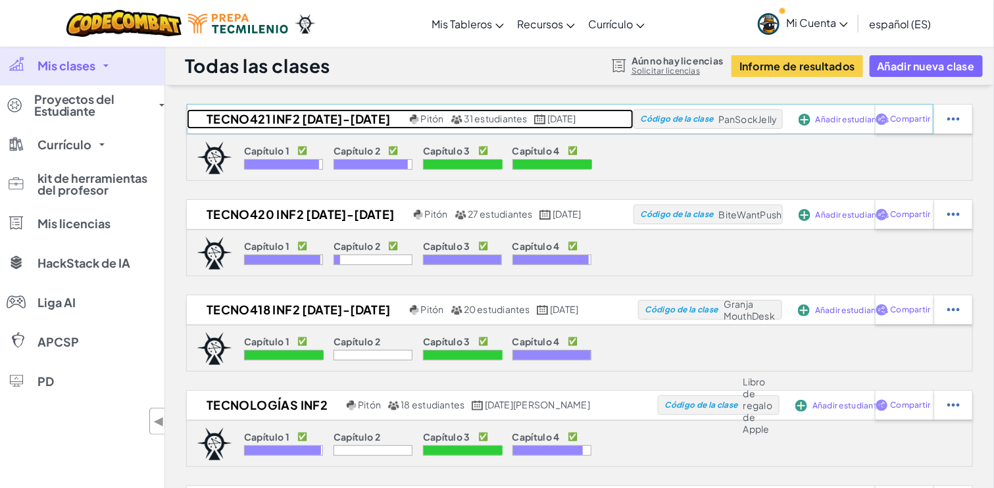
click at [254, 118] on font "Tecno421 Inf2 [DATE]-[DATE]" at bounding box center [299, 118] width 184 height 15
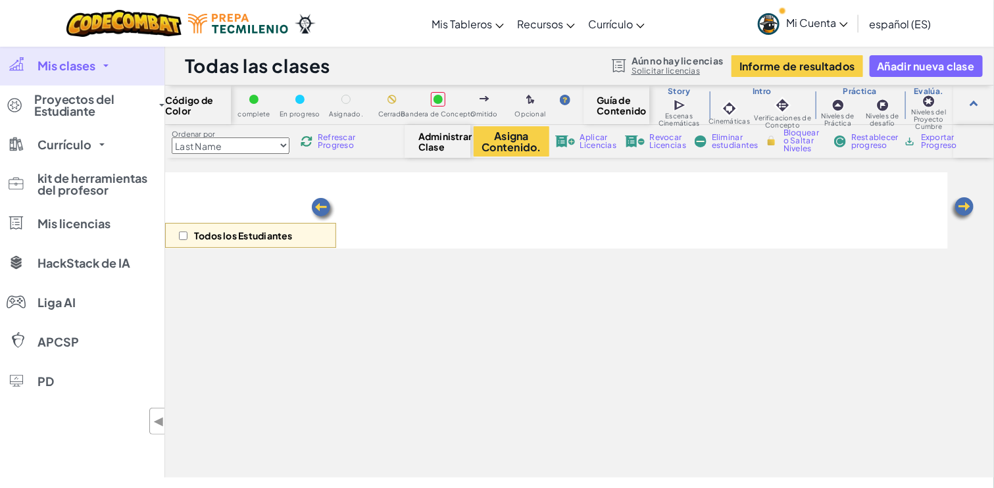
select select "5f0cb0b7a2492bba0b3520df"
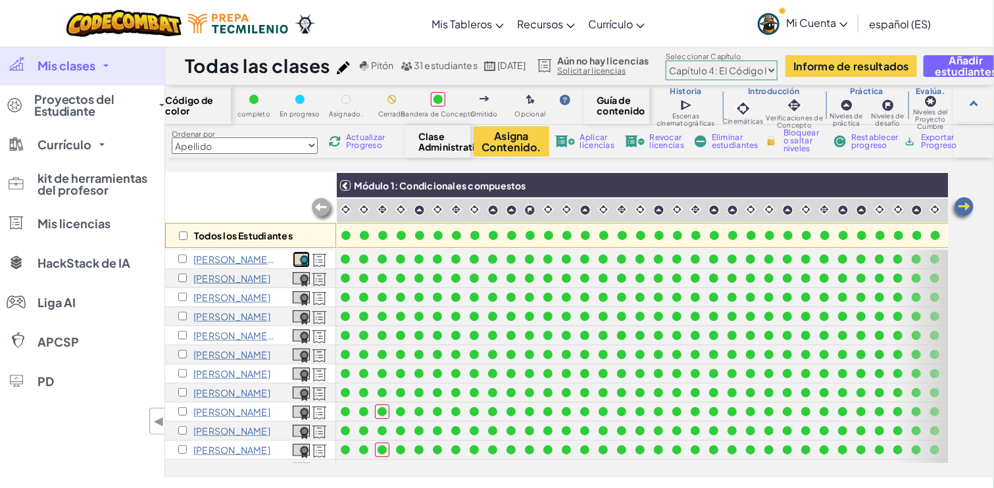
click at [301, 259] on img at bounding box center [301, 260] width 17 height 14
click at [778, 67] on select "Capítulo 1: Montaña del Cielo Capítulo 2: Los Bailarines de la Luna Capítulo 3:…" at bounding box center [722, 71] width 112 height 20
click at [347, 208] on img at bounding box center [346, 209] width 13 height 13
click at [344, 209] on img at bounding box center [346, 209] width 13 height 13
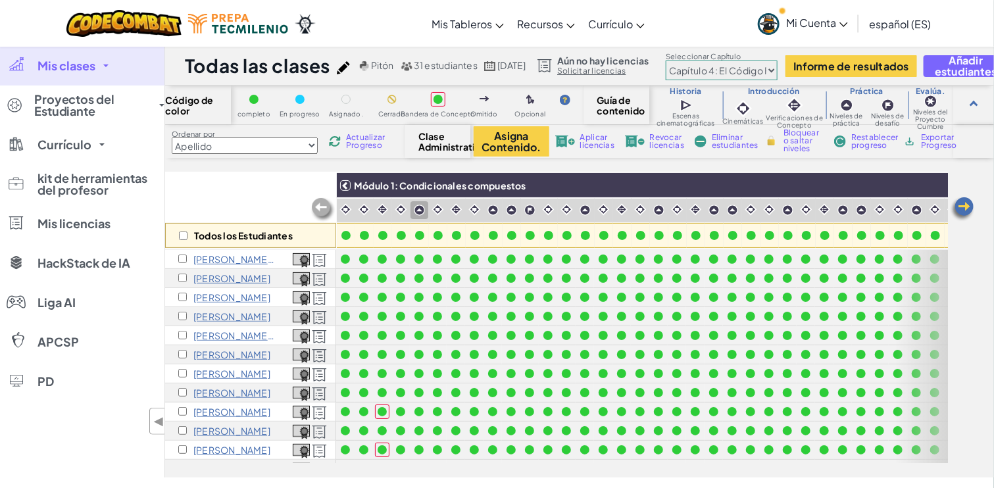
click at [344, 209] on img at bounding box center [346, 209] width 13 height 13
click at [420, 212] on img at bounding box center [419, 210] width 11 height 11
click at [419, 212] on img at bounding box center [419, 210] width 11 height 11
click at [417, 211] on img at bounding box center [419, 210] width 11 height 11
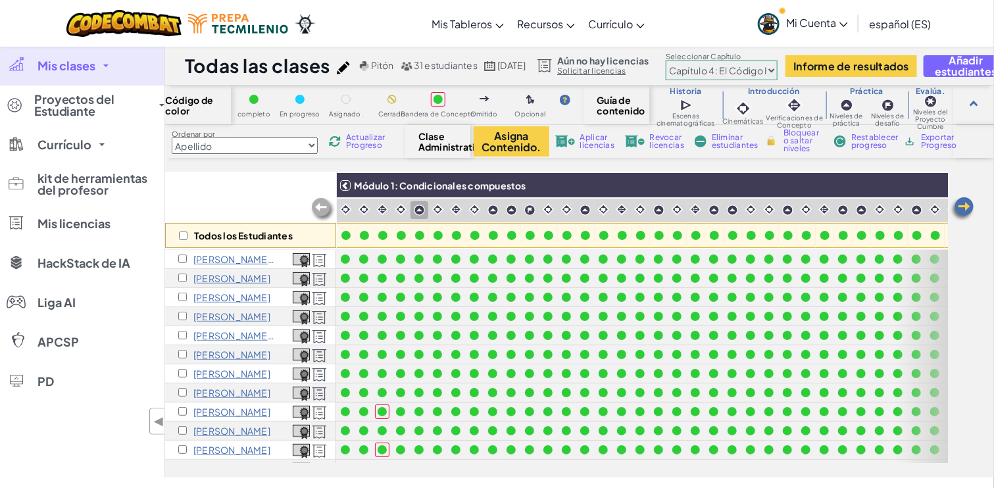
click at [415, 211] on img at bounding box center [419, 210] width 11 height 11
click at [378, 211] on img at bounding box center [382, 209] width 13 height 13
click at [378, 213] on img at bounding box center [382, 209] width 13 height 13
click at [86, 141] on font "Currículo" at bounding box center [65, 144] width 54 height 15
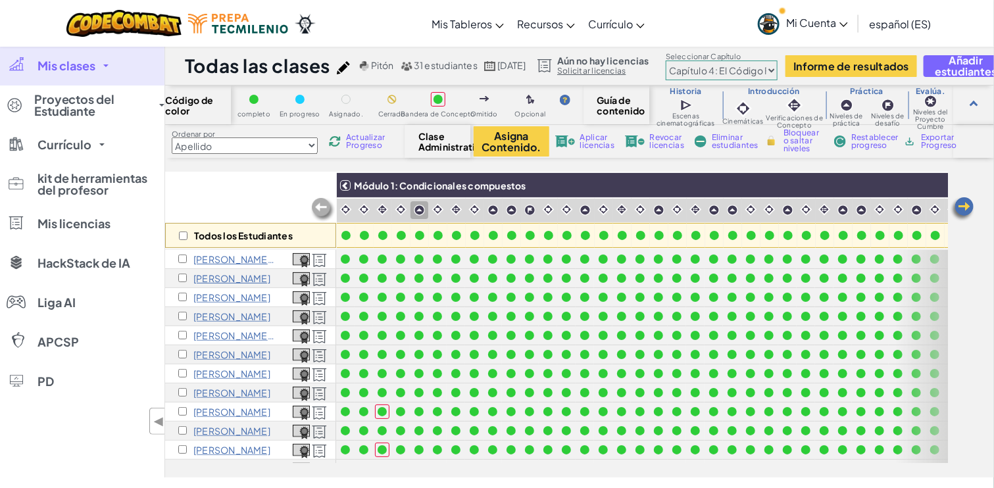
click at [97, 141] on link "Currículo" at bounding box center [82, 144] width 165 height 39
click at [99, 145] on span at bounding box center [101, 144] width 5 height 3
click at [0, 0] on link "Aula Ozaria" at bounding box center [0, 0] width 0 height 0
click at [94, 184] on font "kit de herramientas del profesor" at bounding box center [93, 183] width 110 height 27
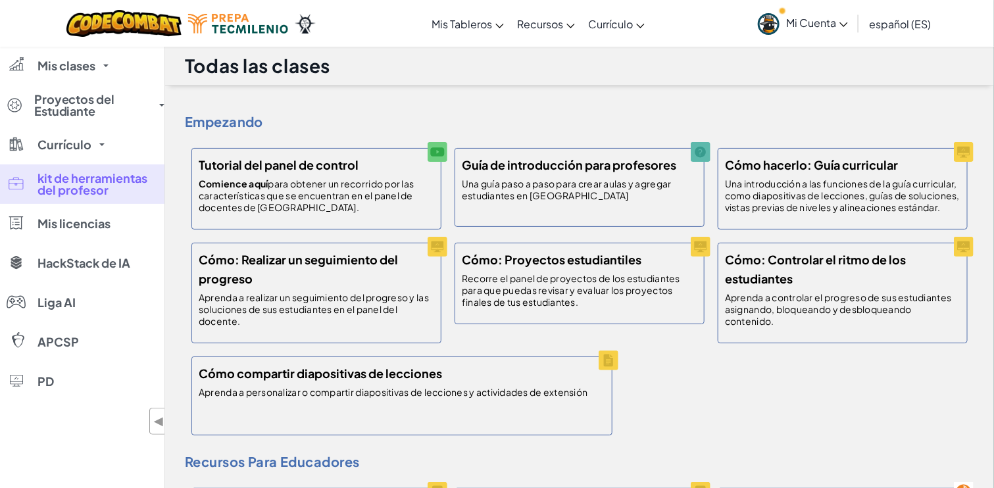
drag, startPoint x: 83, startPoint y: 466, endPoint x: 798, endPoint y: 101, distance: 802.3
click at [798, 101] on div "Empezando Tutorial del panel de control Comience aquí para obtener un recorrido…" at bounding box center [580, 250] width 790 height 383
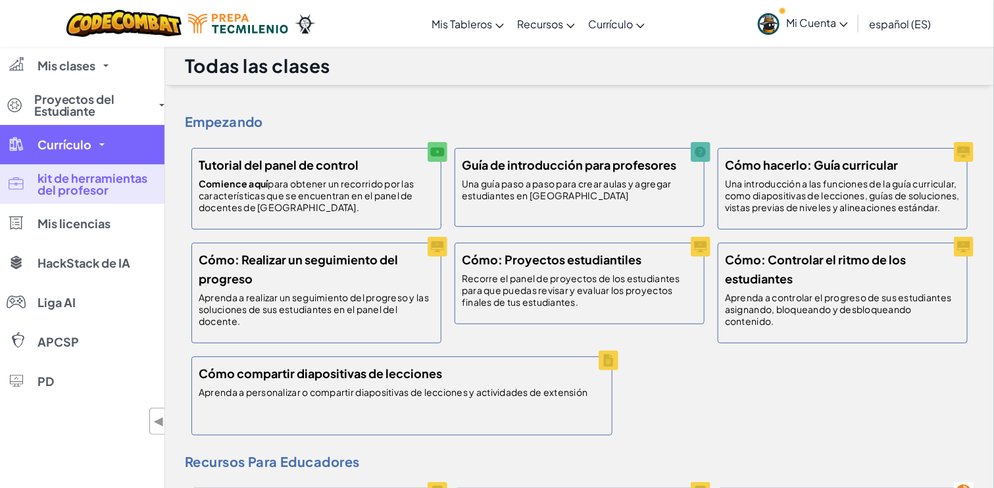
click at [94, 145] on link "Currículo" at bounding box center [82, 144] width 165 height 39
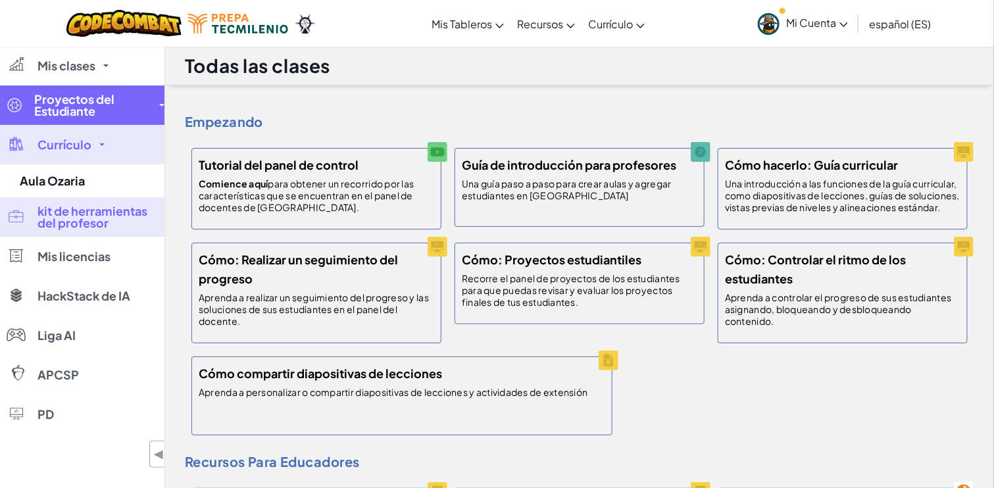
click at [88, 114] on font "Proyectos del Estudiante" at bounding box center [74, 104] width 81 height 27
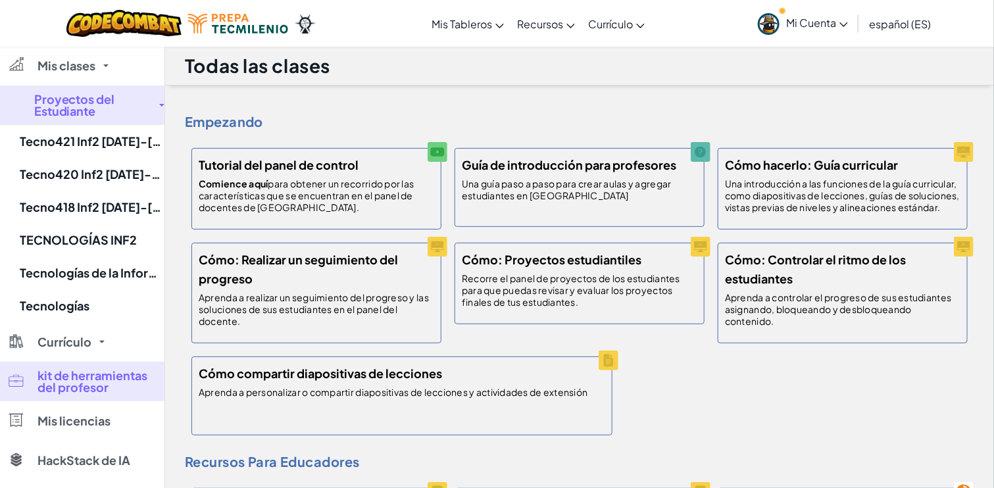
click at [88, 114] on font "Proyectos del Estudiante" at bounding box center [74, 104] width 81 height 27
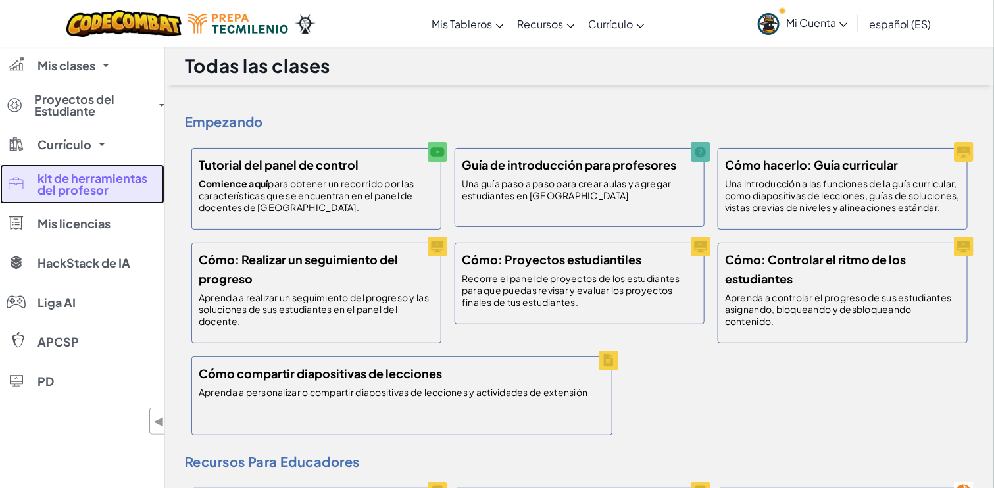
click at [69, 185] on font "kit de herramientas del profesor" at bounding box center [93, 183] width 110 height 27
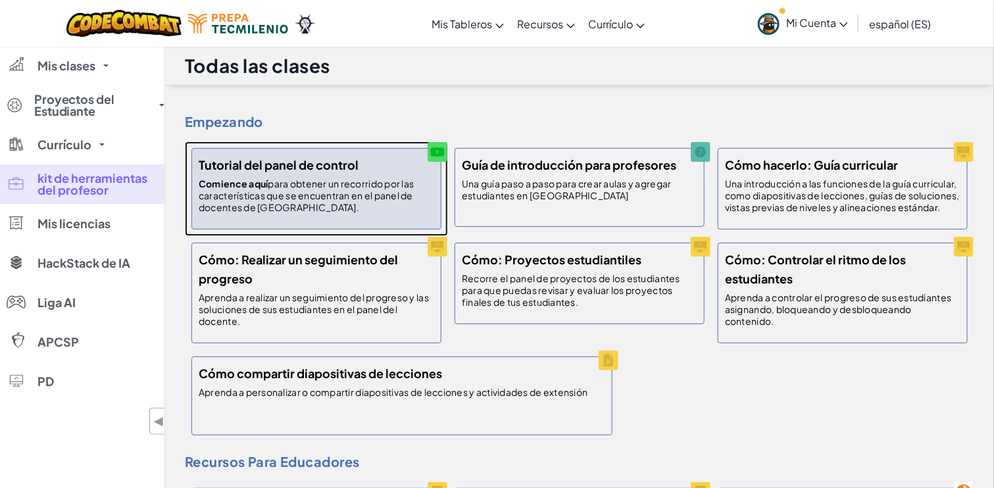
click at [256, 168] on font "Tutorial del panel de control" at bounding box center [279, 164] width 160 height 15
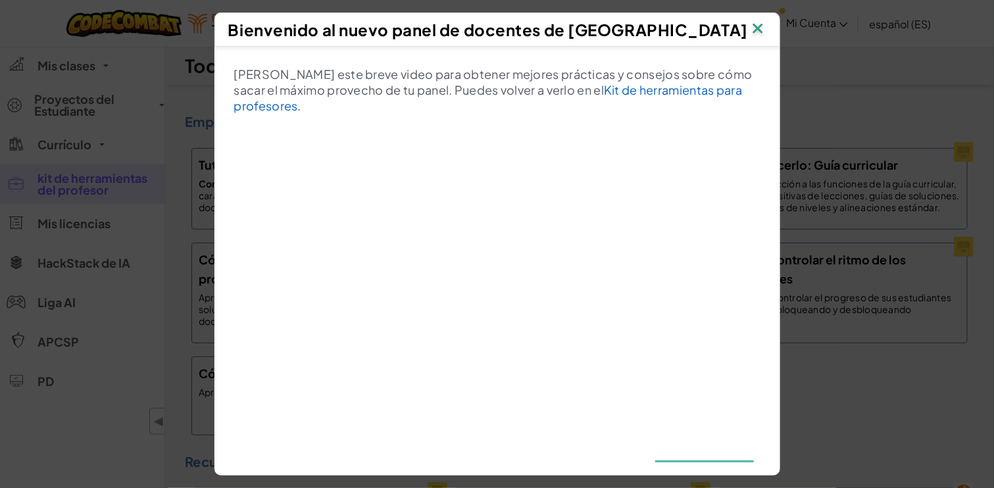
drag, startPoint x: 763, startPoint y: 24, endPoint x: 675, endPoint y: 48, distance: 91.5
click at [763, 24] on img at bounding box center [758, 30] width 17 height 20
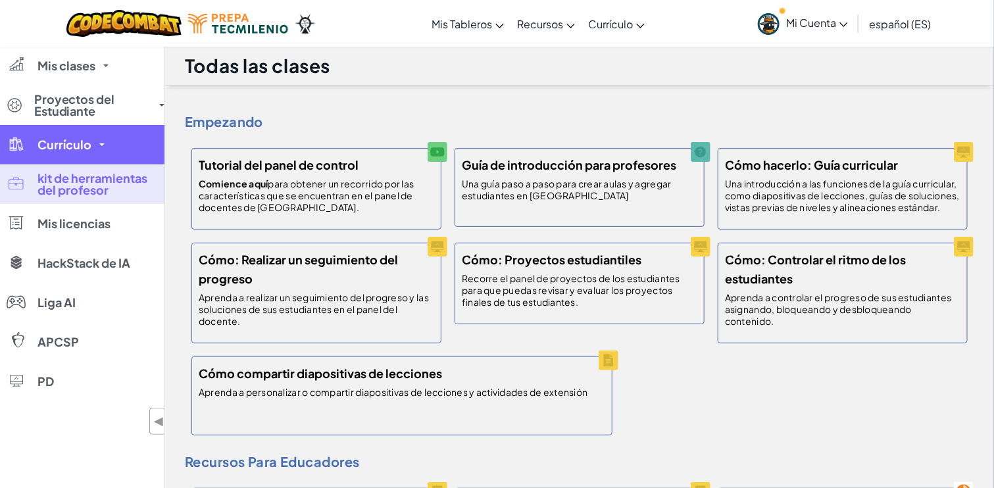
click at [95, 148] on link "Currículo" at bounding box center [82, 144] width 165 height 39
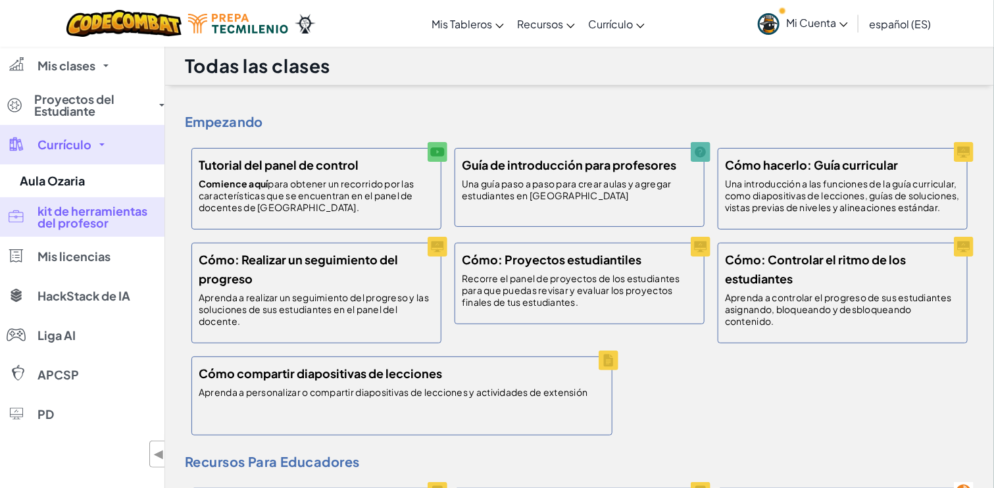
click at [90, 146] on link "Currículo" at bounding box center [82, 144] width 165 height 39
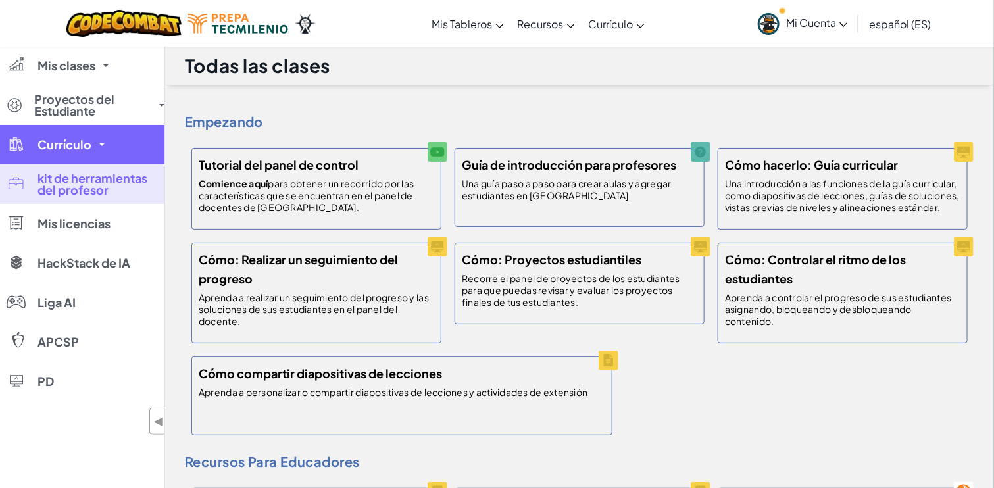
click at [70, 148] on font "Currículo" at bounding box center [65, 144] width 54 height 15
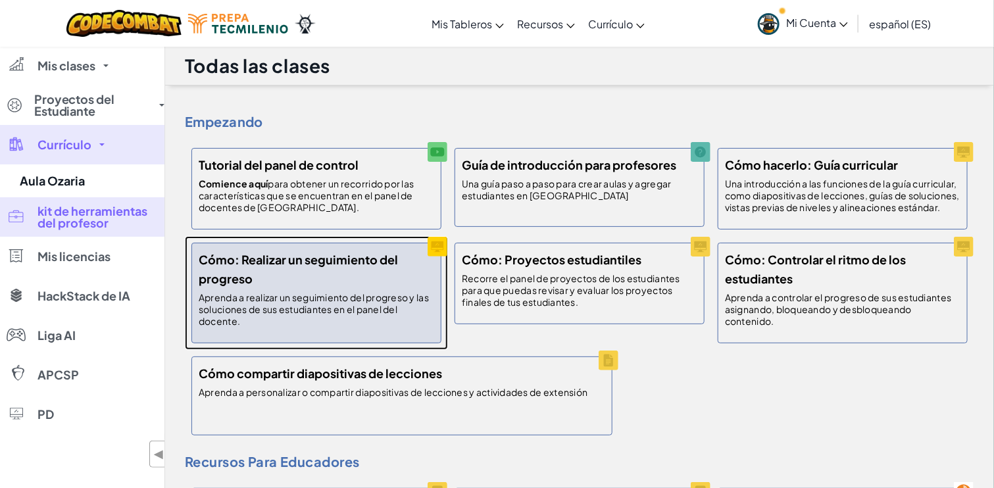
click at [340, 279] on h5 "Cómo: Realizar un seguimiento del progreso" at bounding box center [317, 269] width 236 height 38
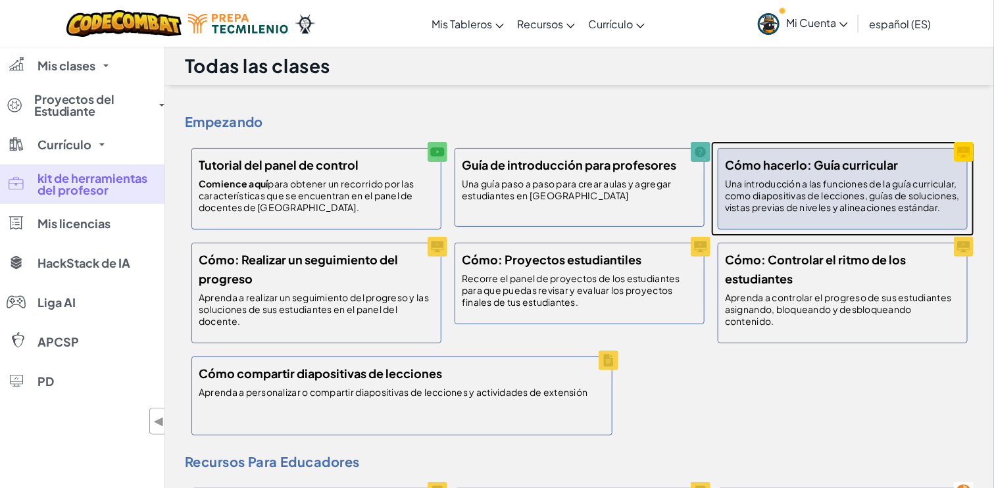
click at [780, 171] on font "Cómo hacerlo: Guía curricular" at bounding box center [811, 164] width 173 height 15
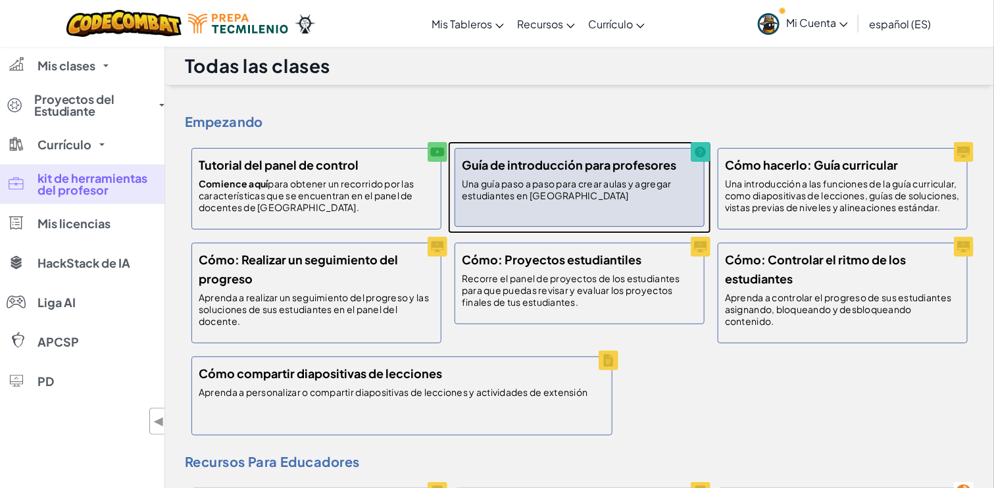
click at [499, 161] on font "Guía de introducción para profesores" at bounding box center [569, 164] width 215 height 15
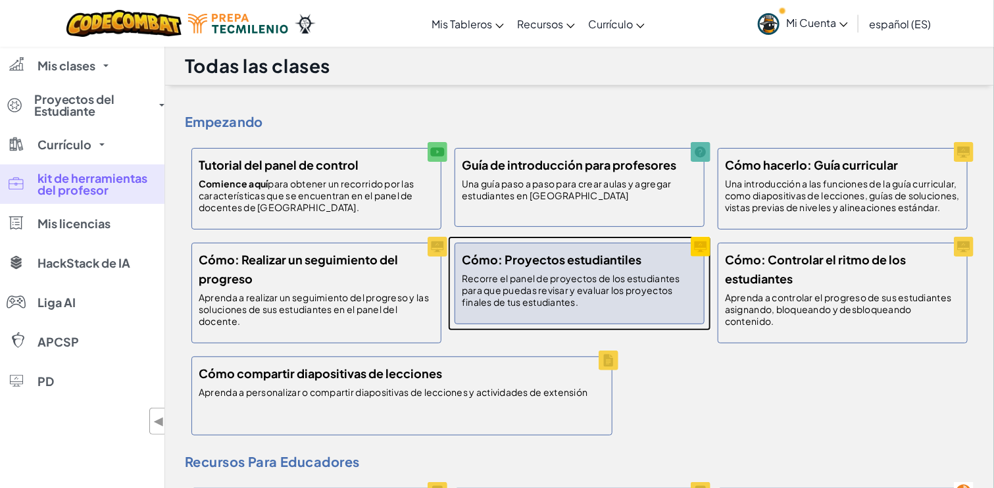
click at [571, 286] on font "Recorre el panel de proyectos de los estudiantes para que puedas revisar y eval…" at bounding box center [571, 290] width 218 height 36
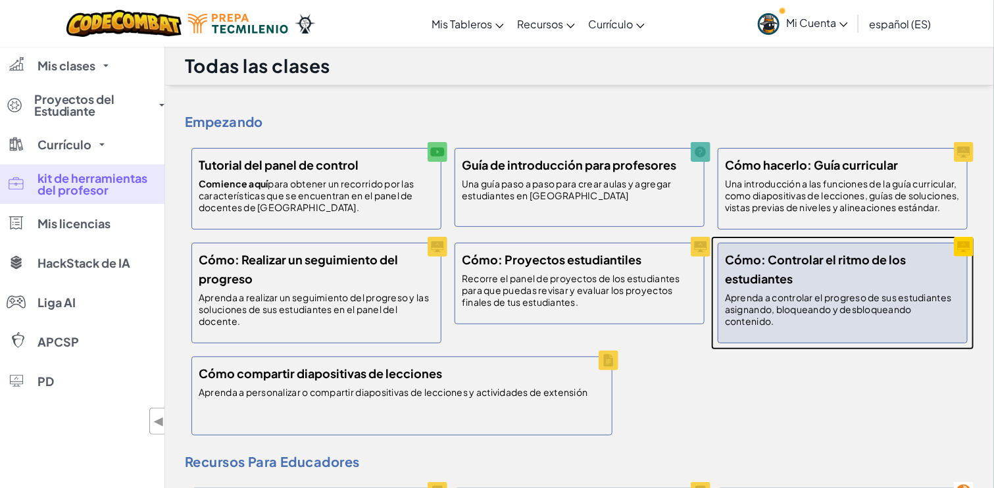
click at [768, 286] on font "Cómo: Controlar el ritmo de los estudiantes" at bounding box center [815, 269] width 181 height 34
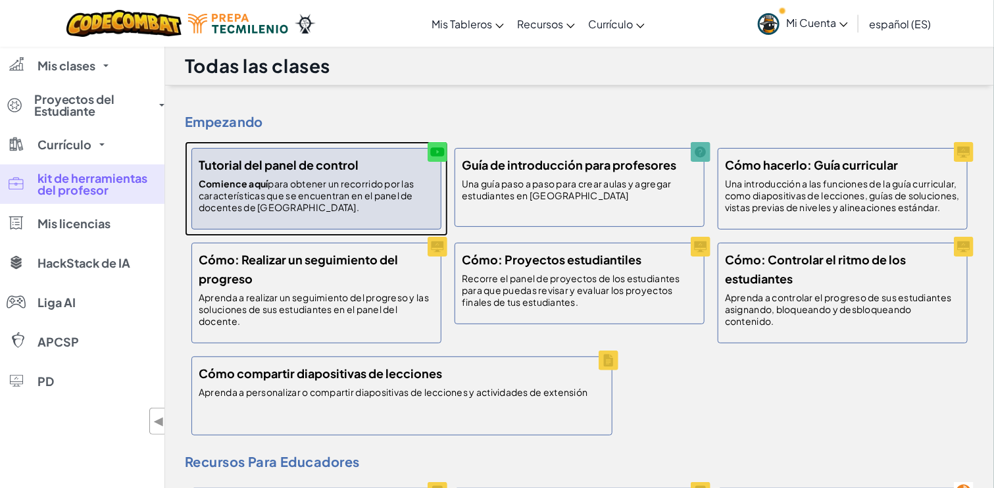
click at [322, 201] on font "para obtener un recorrido por las características que se encuentran en el panel…" at bounding box center [306, 196] width 215 height 36
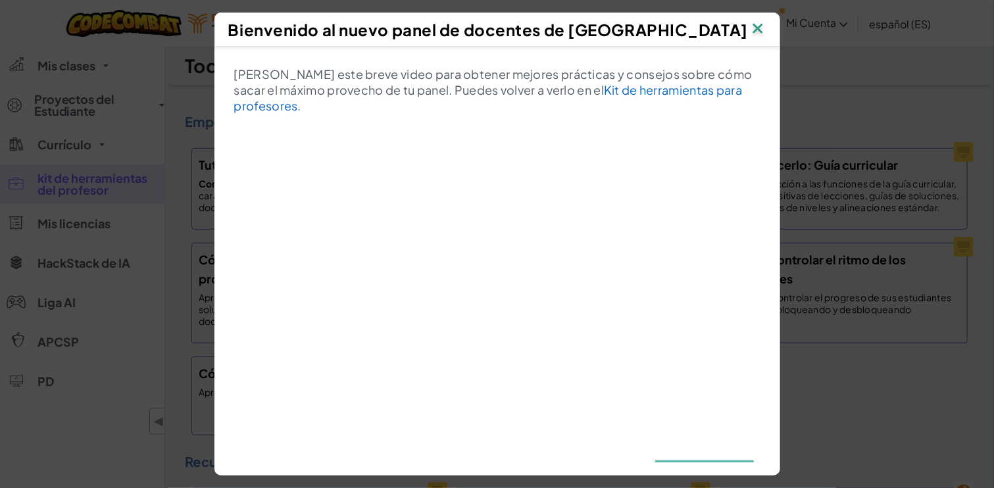
click at [767, 26] on img at bounding box center [758, 30] width 17 height 20
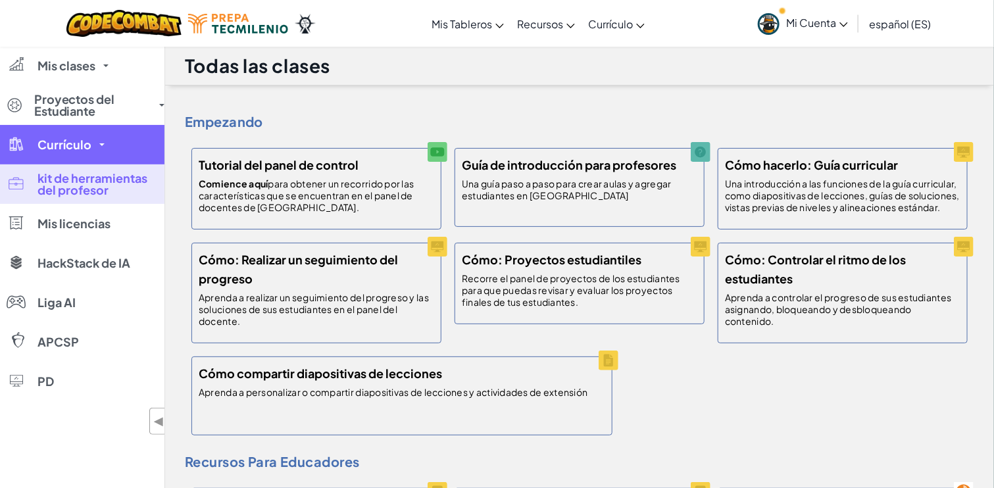
click at [84, 146] on font "Currículo" at bounding box center [65, 144] width 54 height 15
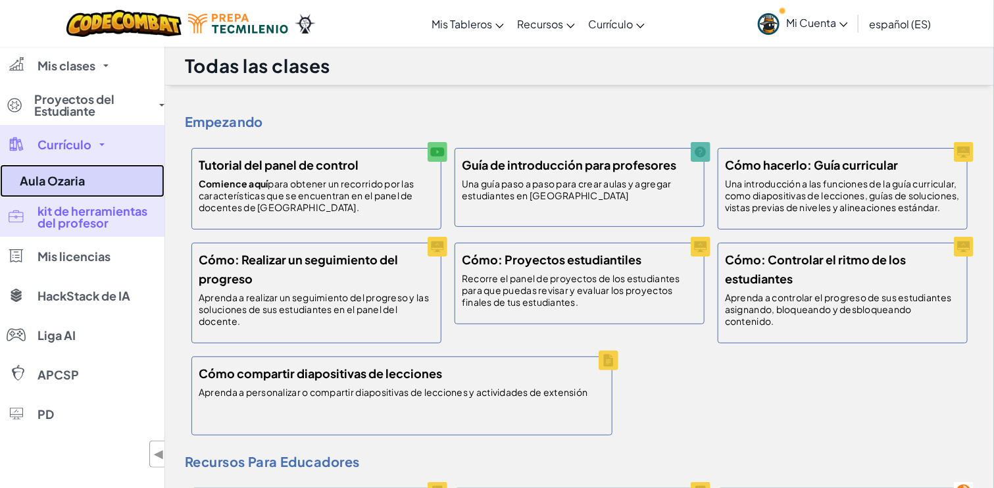
click at [77, 178] on font "Aula Ozaria" at bounding box center [52, 180] width 65 height 15
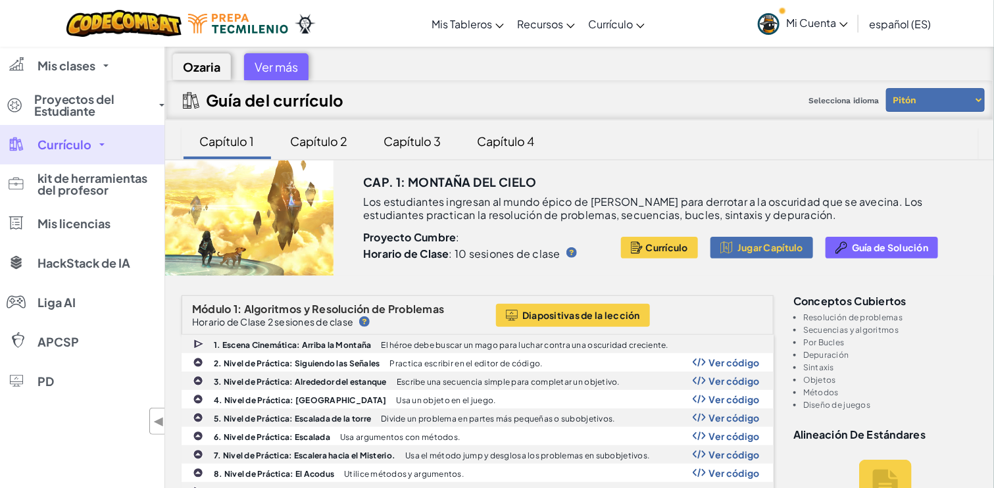
click at [88, 145] on font "Currículo" at bounding box center [65, 144] width 54 height 15
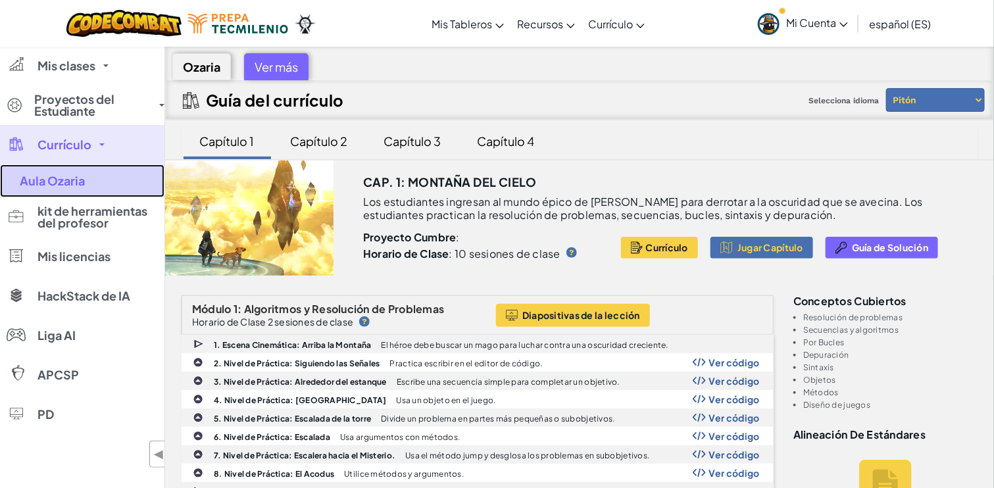
click at [72, 184] on font "Aula Ozaria" at bounding box center [52, 180] width 65 height 15
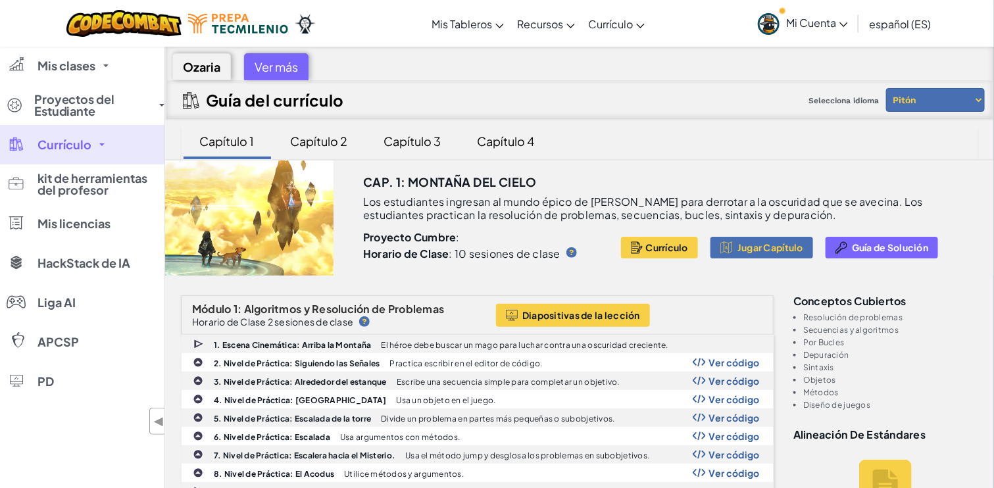
click at [72, 151] on font "Currículo" at bounding box center [65, 144] width 54 height 15
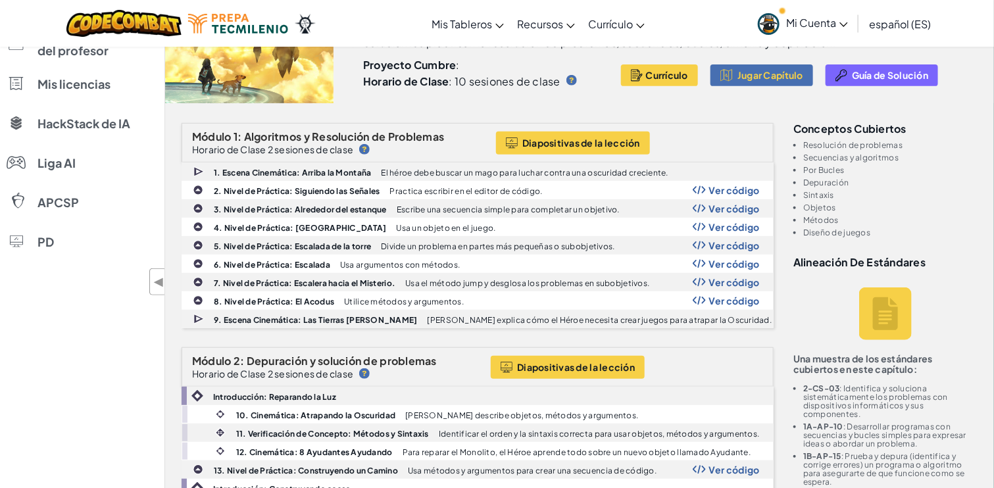
scroll to position [175, 0]
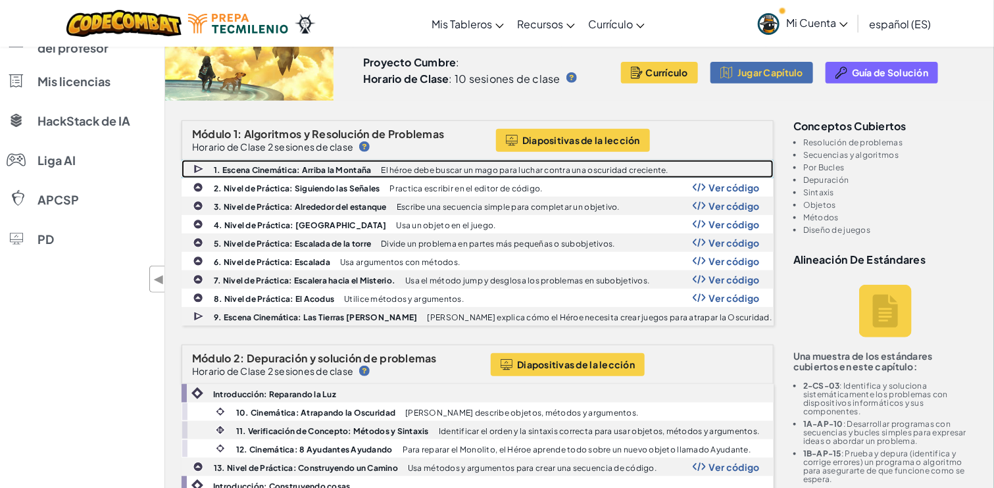
click at [309, 171] on font "1. Escena Cinemática: Arriba la Montaña" at bounding box center [293, 170] width 158 height 10
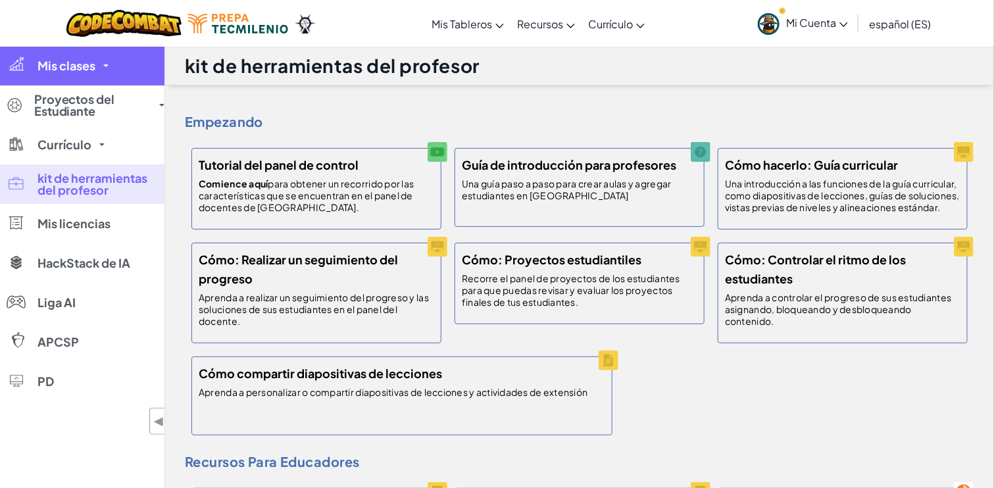
click at [71, 68] on font "Mis clases" at bounding box center [67, 65] width 58 height 15
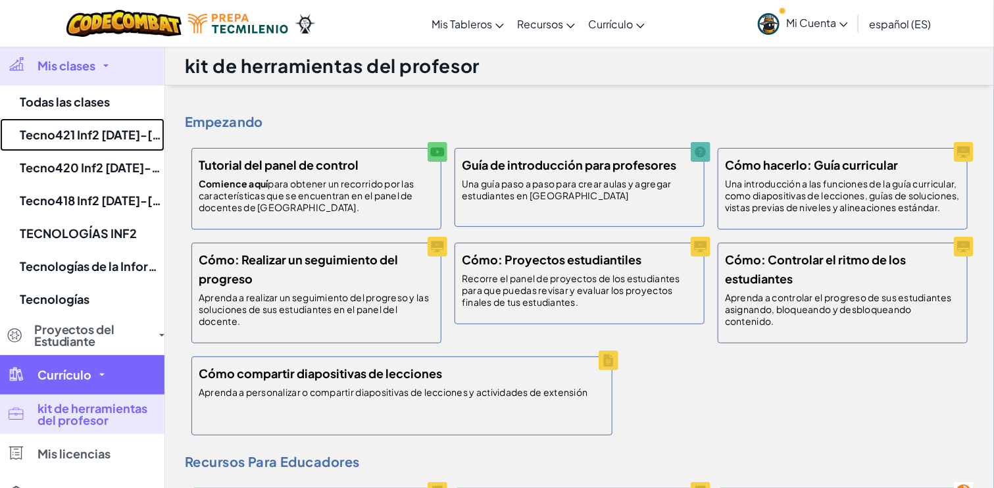
drag, startPoint x: 89, startPoint y: 141, endPoint x: 94, endPoint y: 135, distance: 7.9
click at [88, 140] on font "Tecno421 Inf2 [DATE]-[DATE]" at bounding box center [103, 134] width 166 height 15
click at [92, 355] on link "Currículo" at bounding box center [82, 374] width 165 height 39
click at [93, 355] on link "Currículo" at bounding box center [82, 374] width 165 height 39
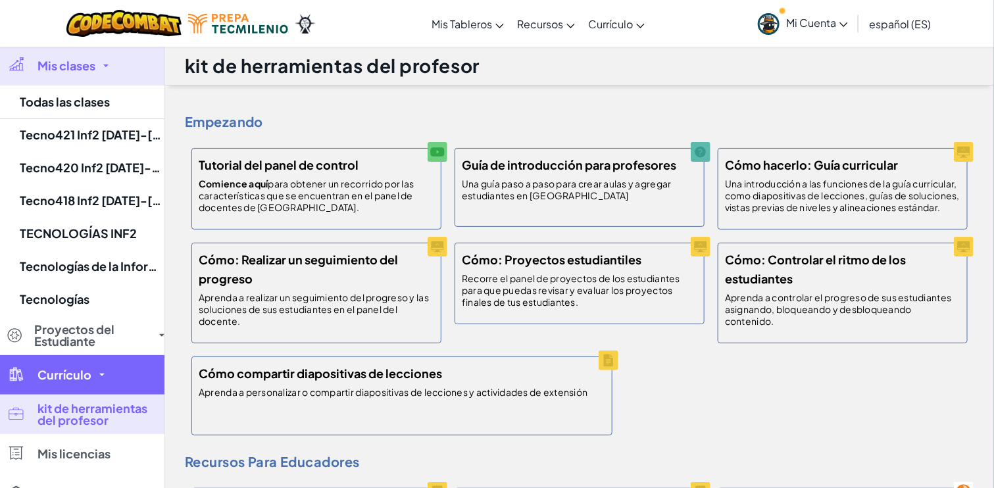
click at [94, 355] on link "Currículo" at bounding box center [82, 374] width 165 height 39
select select "5f0cb0b7a2492bba0b3520df"
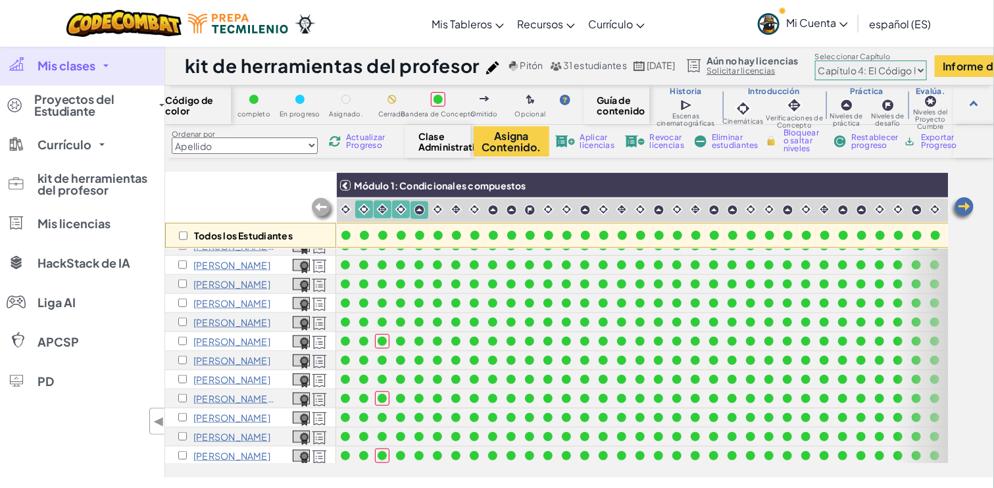
scroll to position [390, 0]
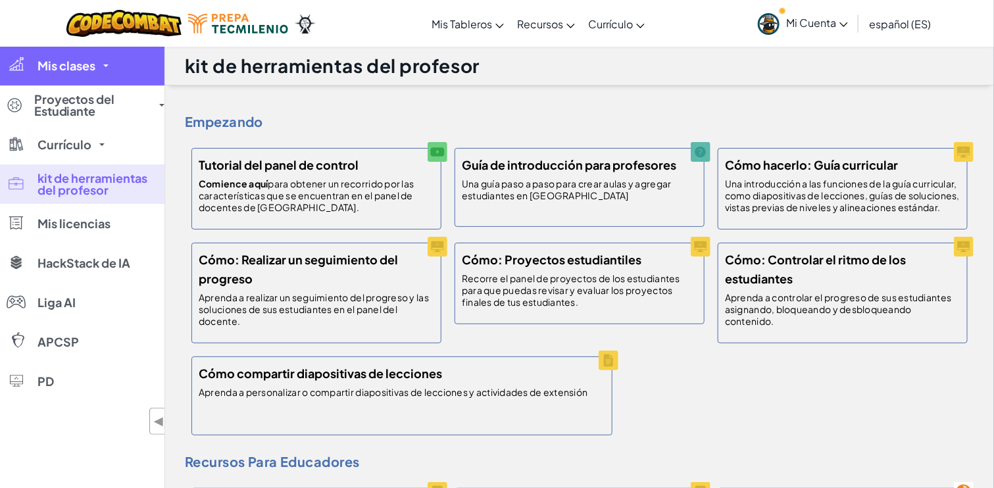
drag, startPoint x: 85, startPoint y: 70, endPoint x: 87, endPoint y: 83, distance: 13.3
click at [84, 70] on font "Mis clases" at bounding box center [67, 65] width 58 height 15
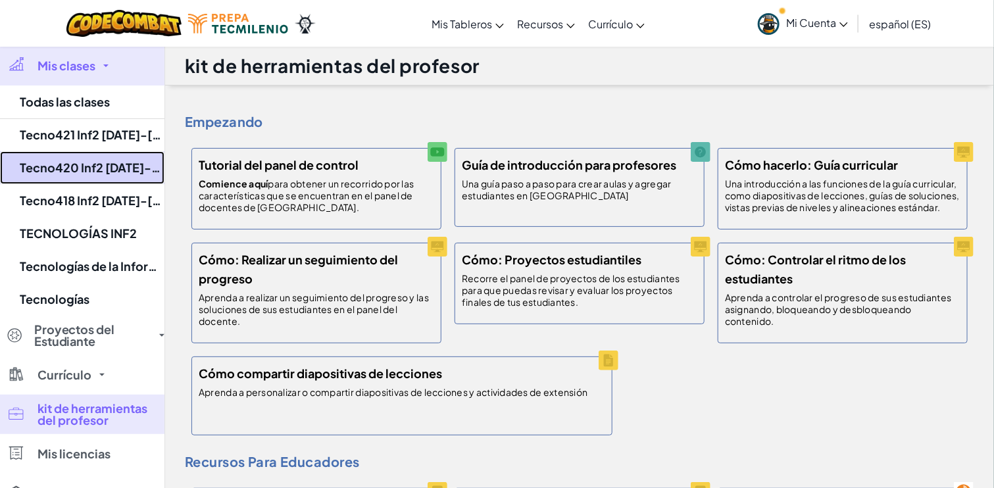
click at [66, 169] on font "Tecno420 Inf2 [DATE]-[DATE]" at bounding box center [105, 167] width 170 height 15
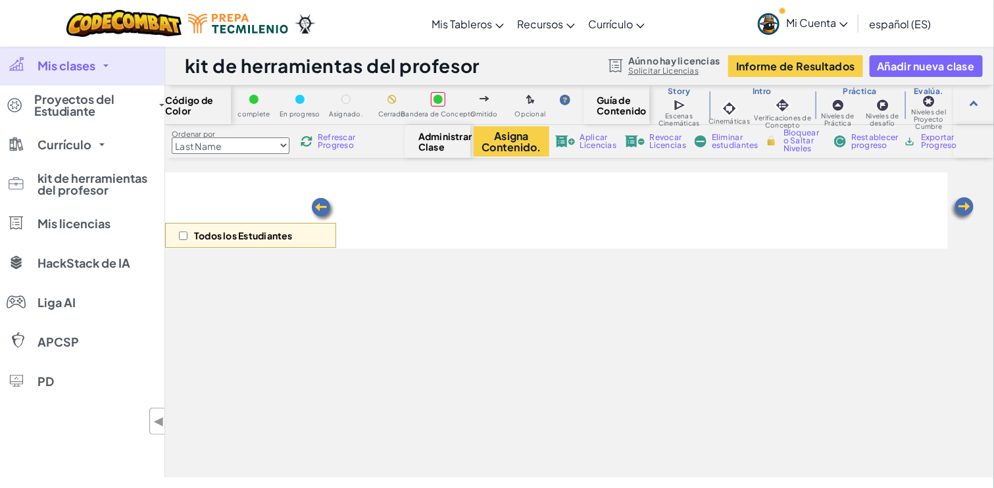
select select "5f0cb0b7a2492bba0b3520df"
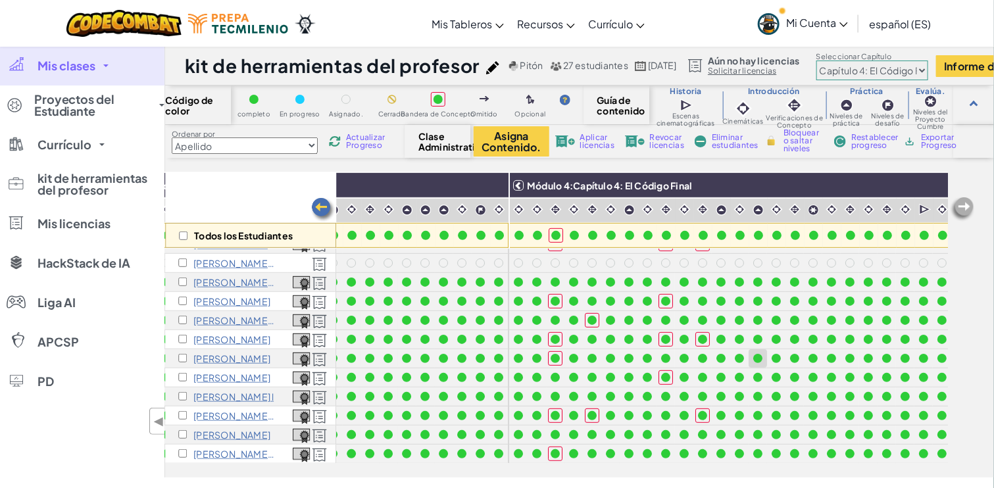
scroll to position [149, 1654]
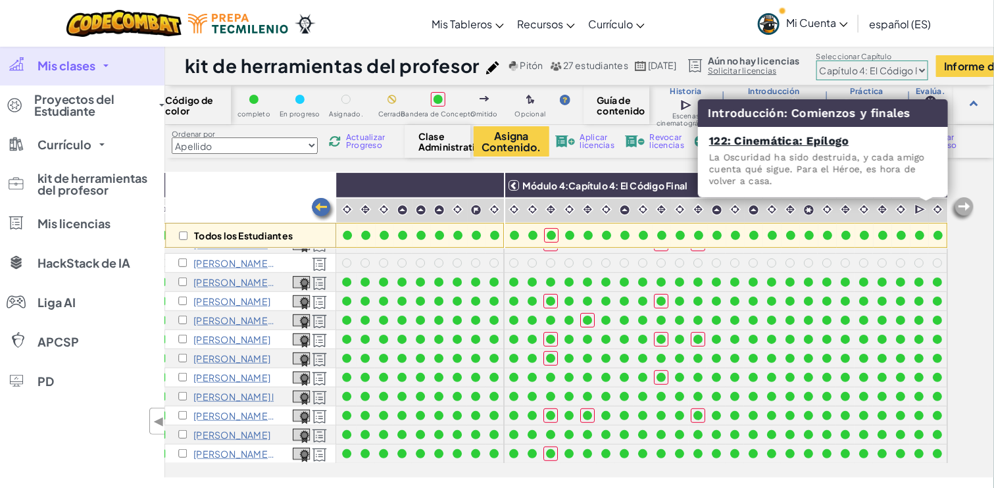
click at [932, 210] on img at bounding box center [938, 209] width 13 height 13
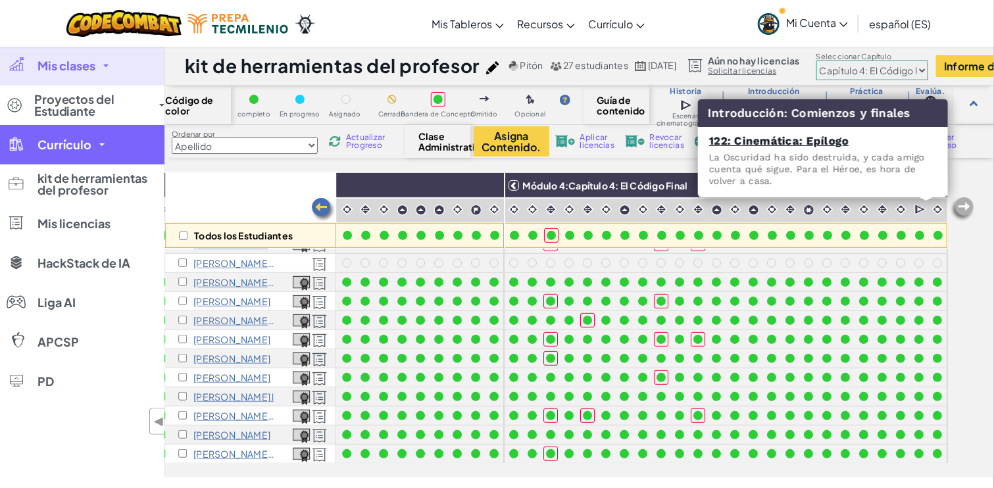
click at [68, 149] on font "Currículo" at bounding box center [65, 144] width 54 height 15
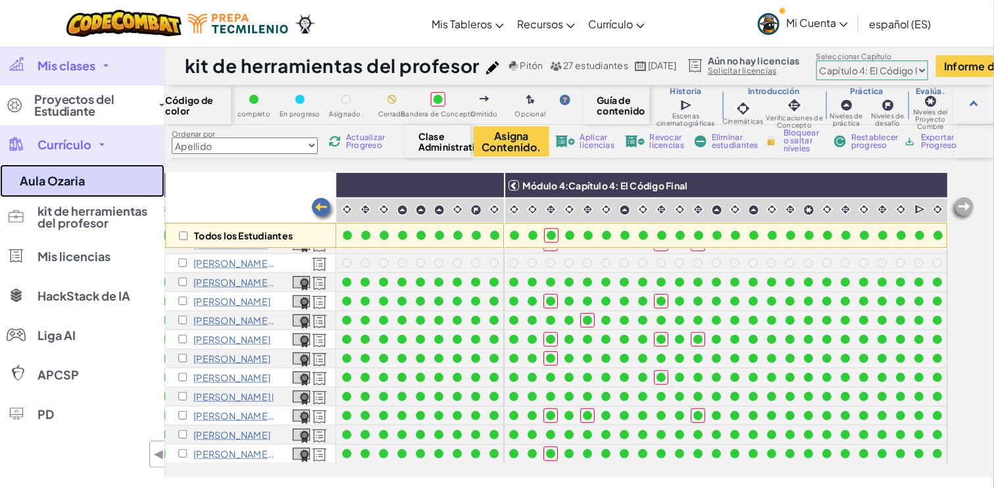
click at [53, 190] on link "Aula Ozaria" at bounding box center [82, 181] width 165 height 33
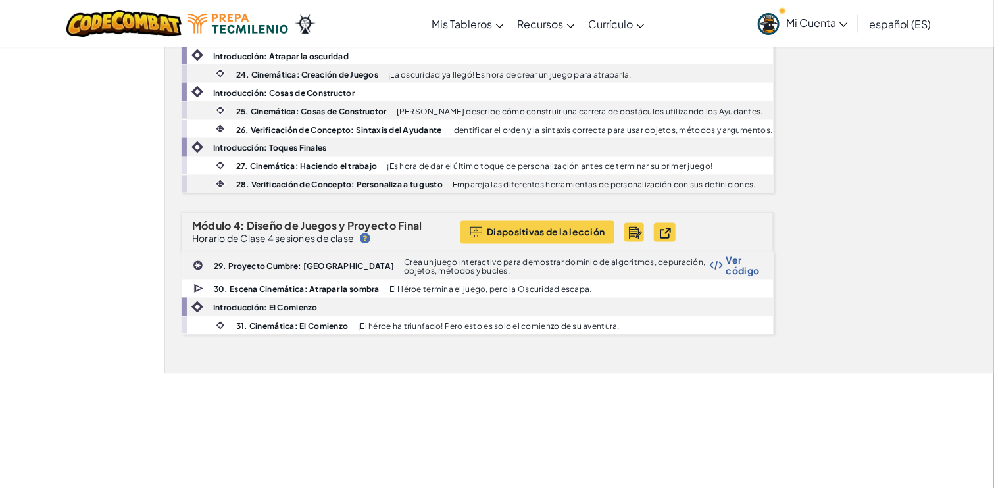
scroll to position [892, 0]
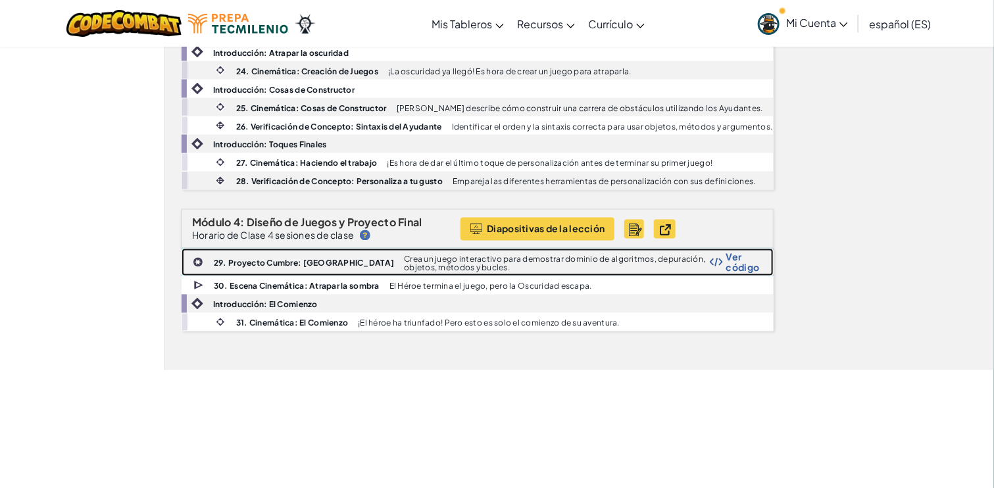
click at [260, 268] on font "29. Proyecto Cumbre: [GEOGRAPHIC_DATA]" at bounding box center [304, 264] width 180 height 10
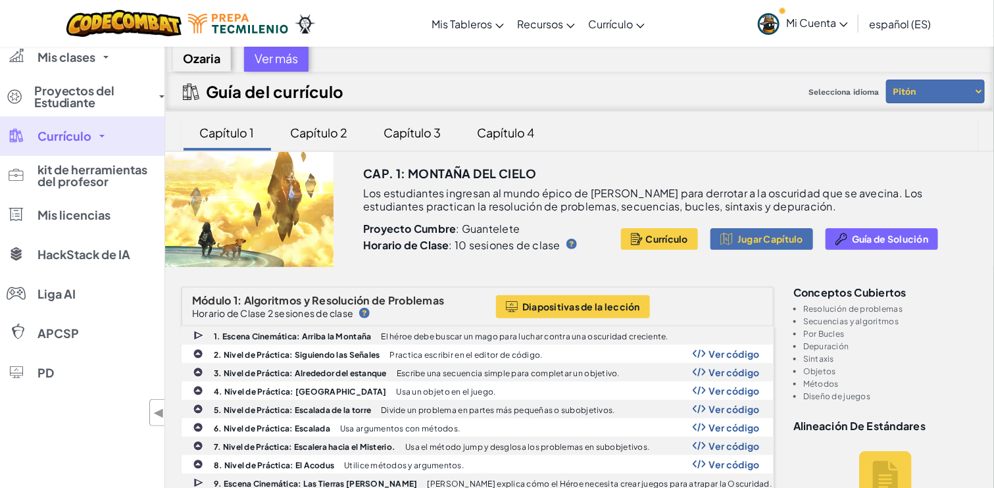
scroll to position [0, 0]
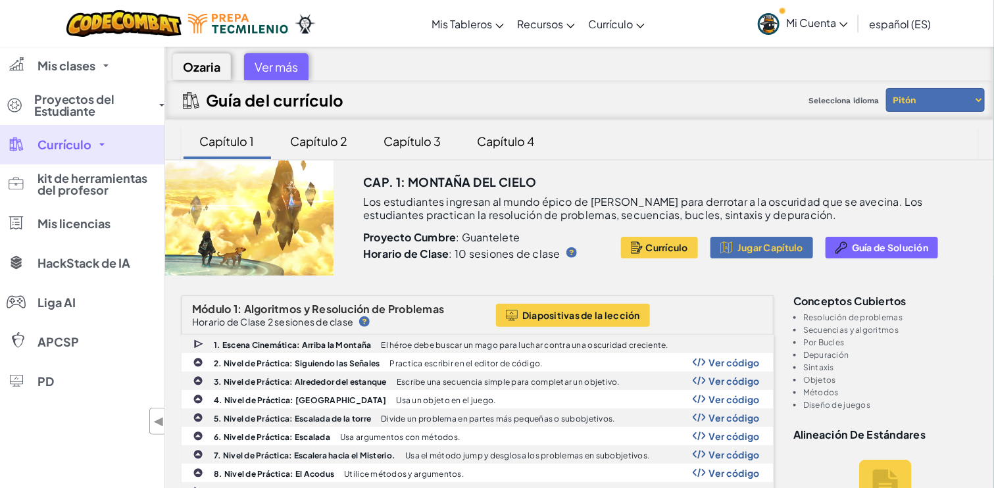
click at [316, 141] on font "Capítulo 2" at bounding box center [319, 141] width 57 height 15
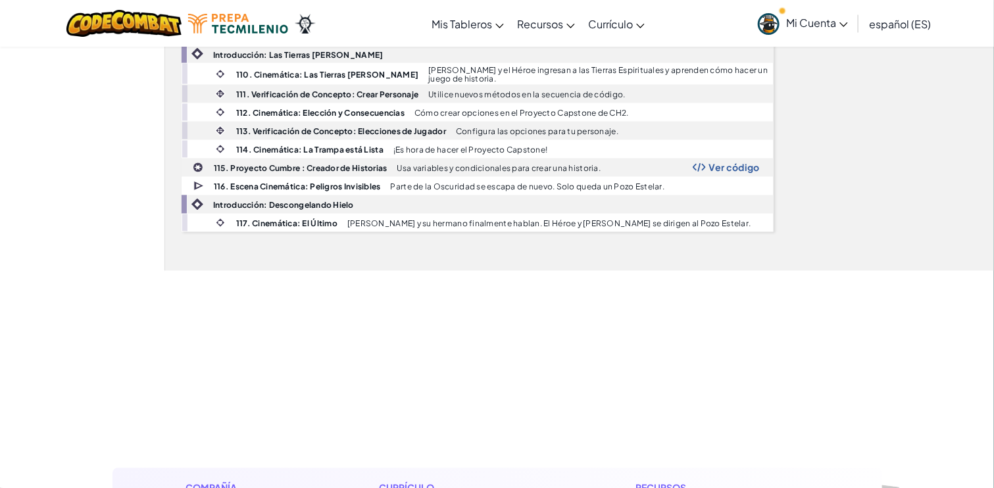
scroll to position [3008, 0]
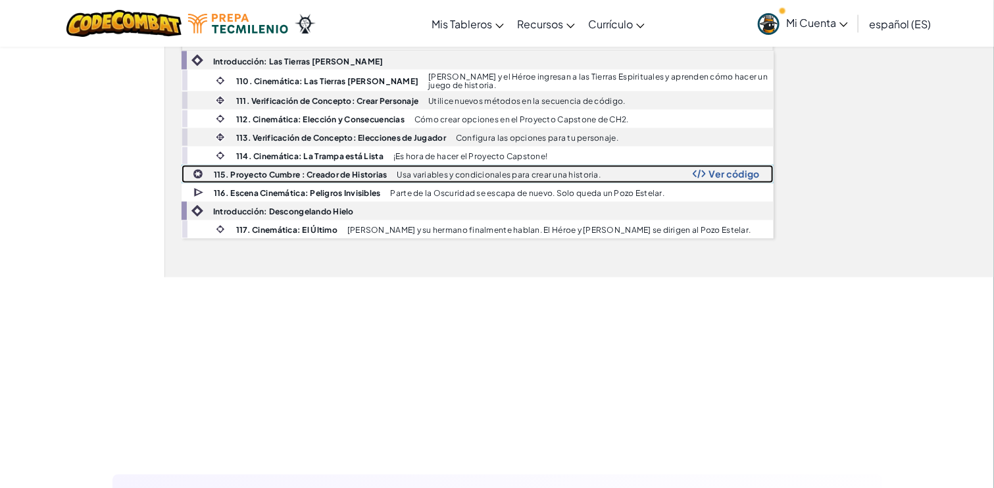
click at [262, 172] on font "115. Proyecto Cumbre : Creador de Historias" at bounding box center [301, 175] width 174 height 10
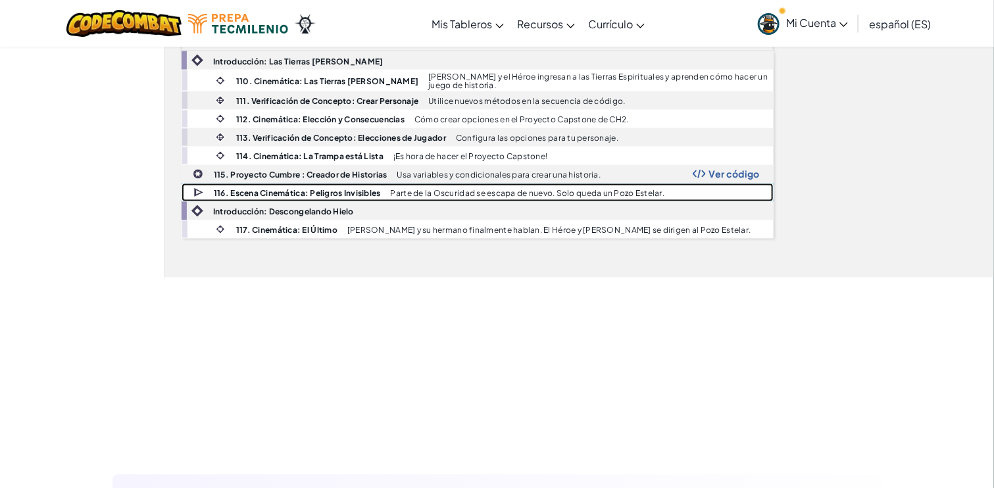
click at [280, 193] on font "116. Escena Cinemática: Peligros Invisibles" at bounding box center [297, 194] width 167 height 10
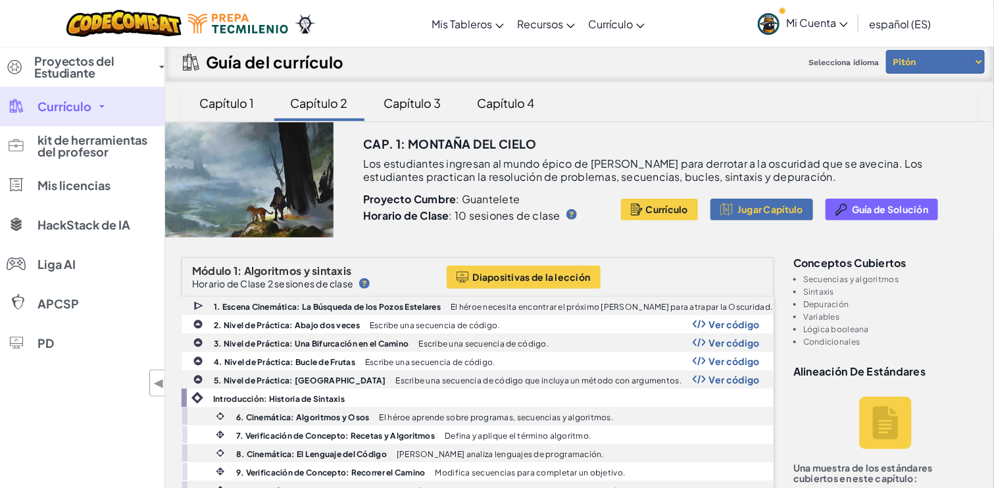
scroll to position [0, 0]
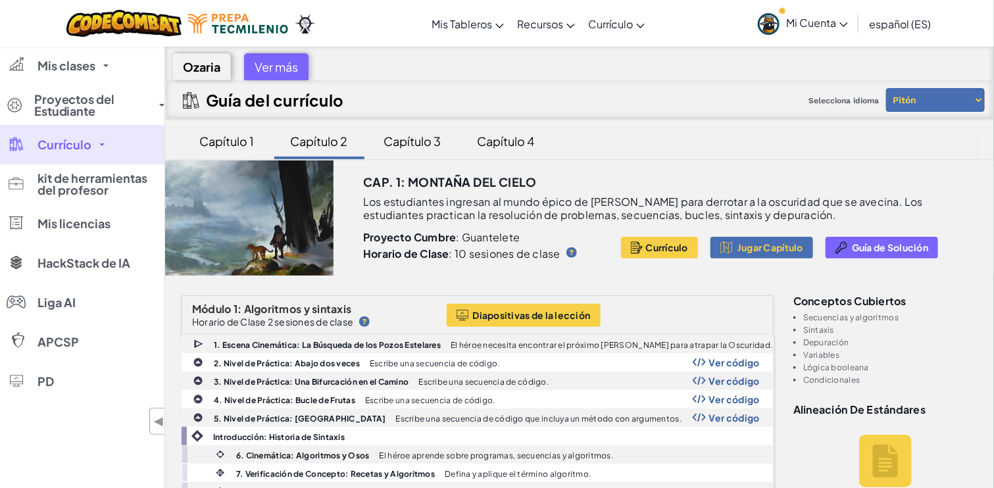
click at [233, 147] on font "Capítulo 1" at bounding box center [227, 141] width 55 height 15
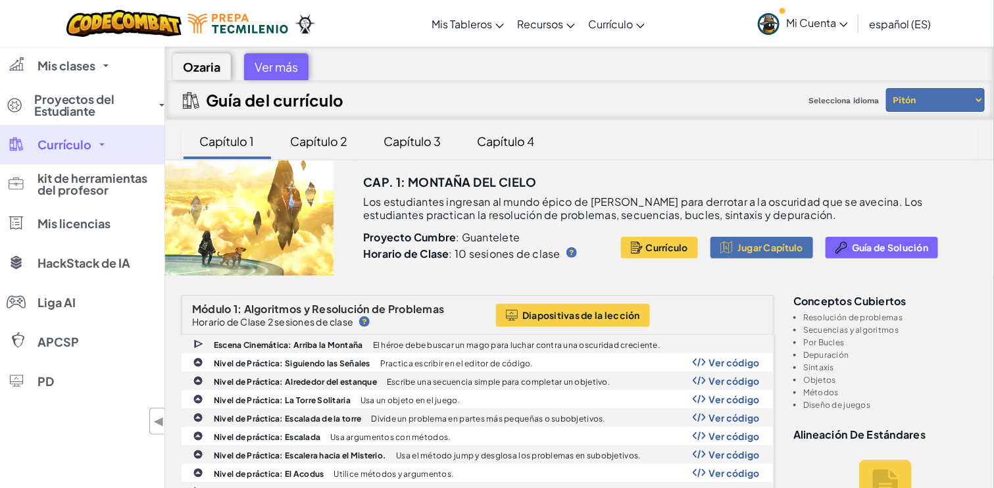
click at [505, 142] on font "Capítulo 4" at bounding box center [506, 141] width 57 height 15
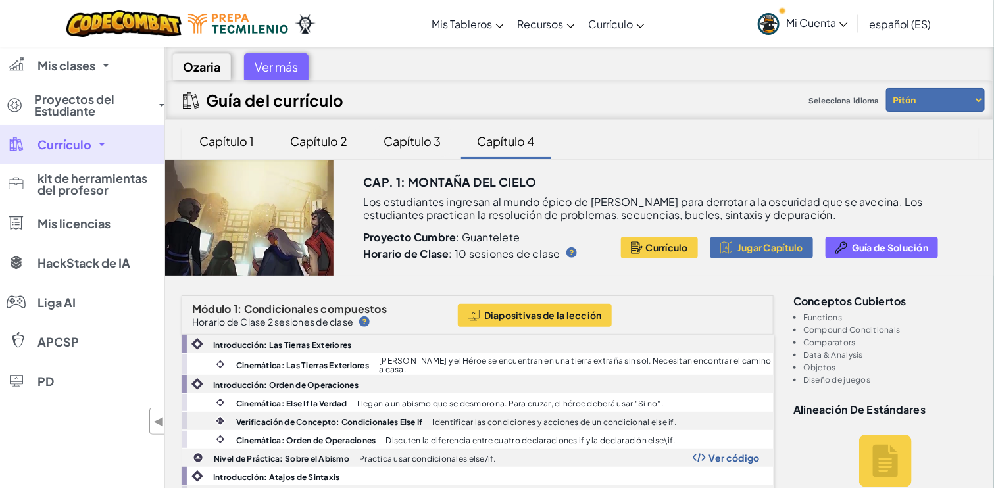
click at [419, 146] on font "Capítulo 3" at bounding box center [412, 141] width 57 height 15
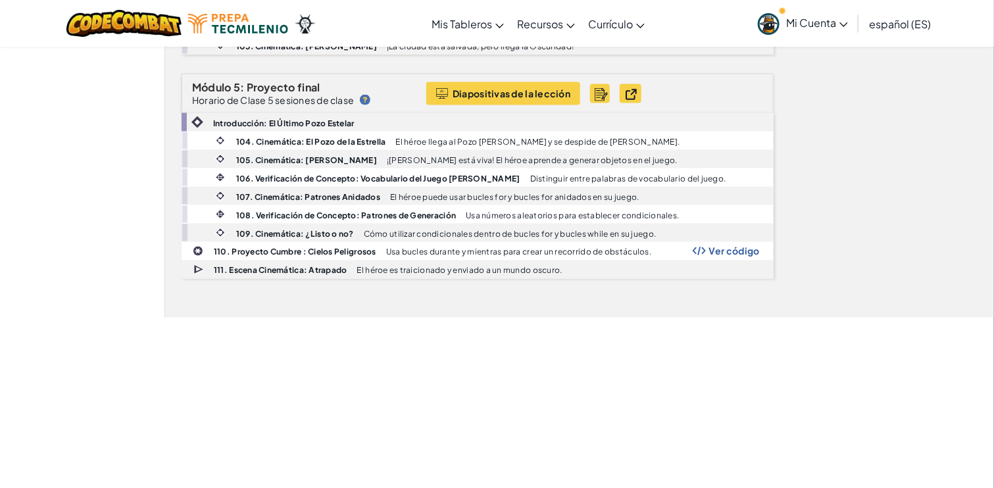
scroll to position [2788, 0]
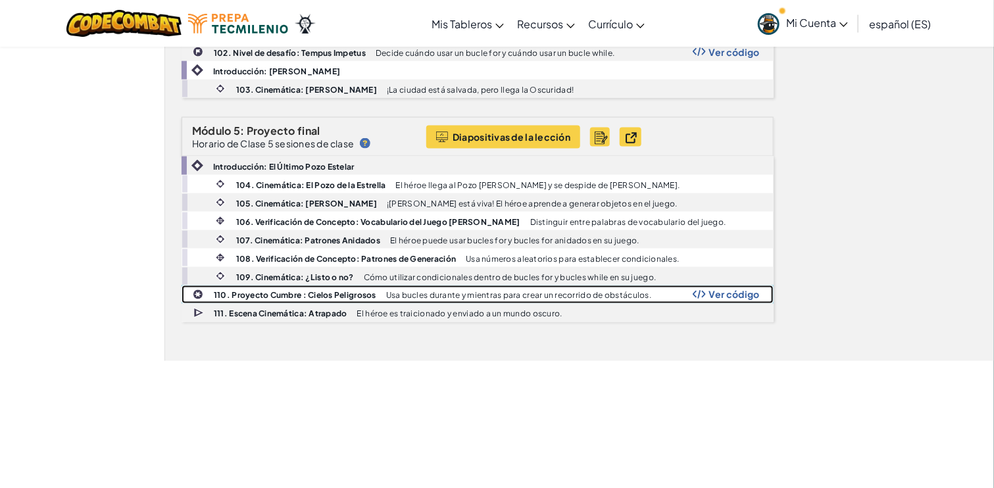
click at [270, 291] on font "110. Proyecto Cumbre : Cielos Peligrosos" at bounding box center [295, 296] width 163 height 10
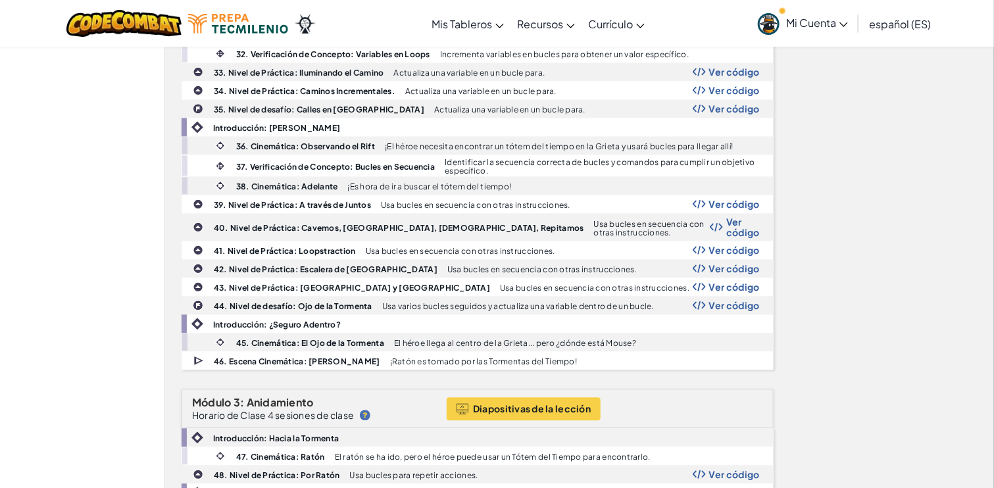
scroll to position [0, 0]
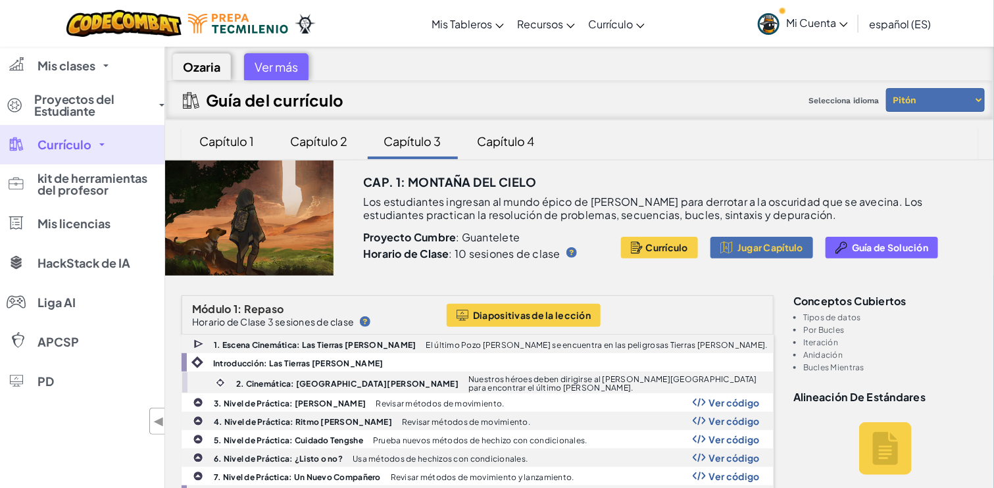
click at [233, 141] on font "Capítulo 1" at bounding box center [227, 141] width 55 height 15
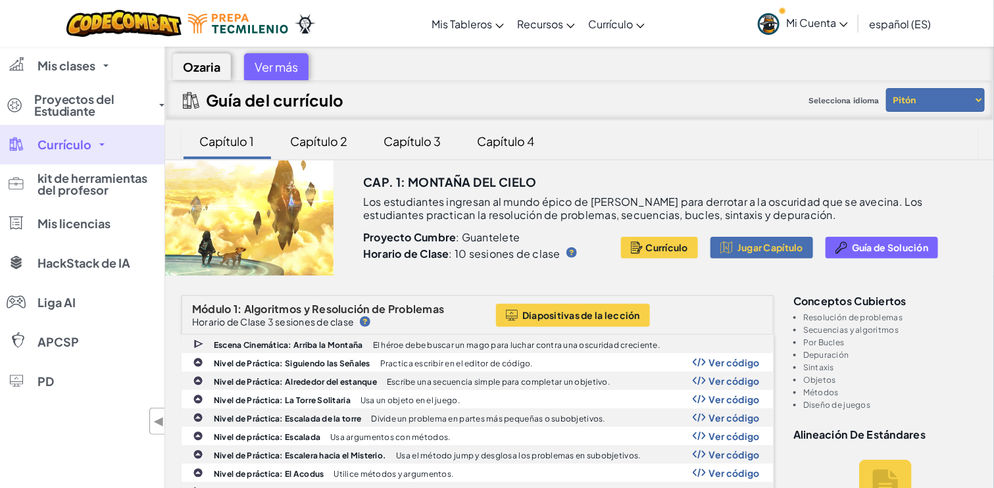
click at [322, 140] on font "Capítulo 2" at bounding box center [319, 141] width 57 height 15
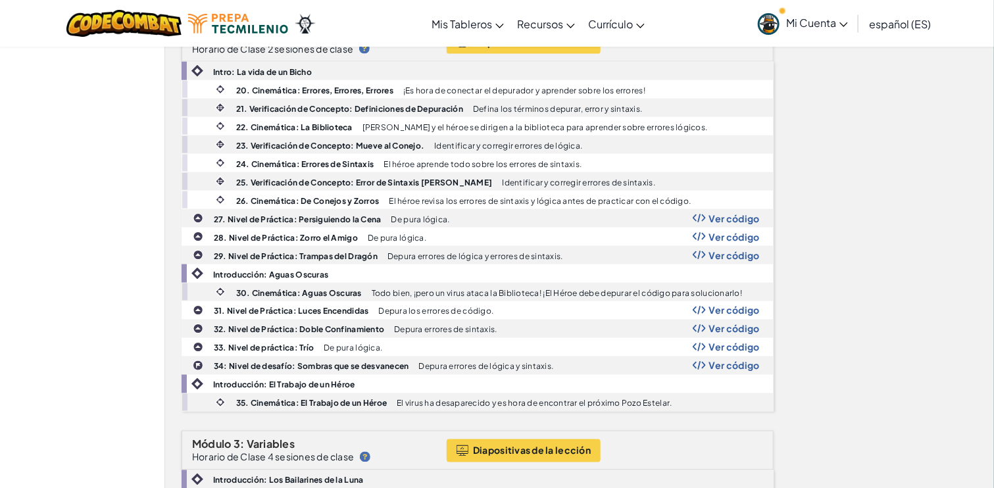
scroll to position [712, 0]
